Goal: Check status

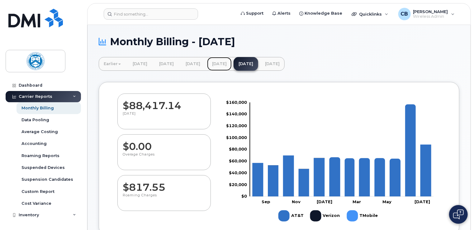
click at [232, 64] on link "[DATE]" at bounding box center [219, 64] width 25 height 14
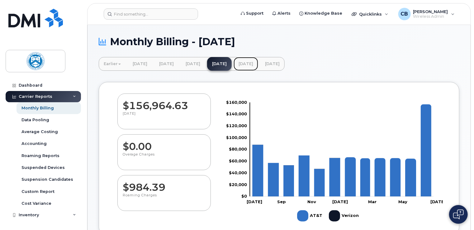
click at [258, 64] on link "[DATE]" at bounding box center [246, 64] width 25 height 14
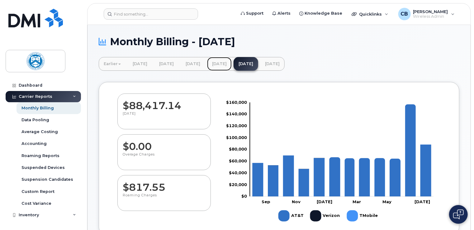
click at [232, 63] on link "[DATE]" at bounding box center [219, 64] width 25 height 14
